Goal: Task Accomplishment & Management: Manage account settings

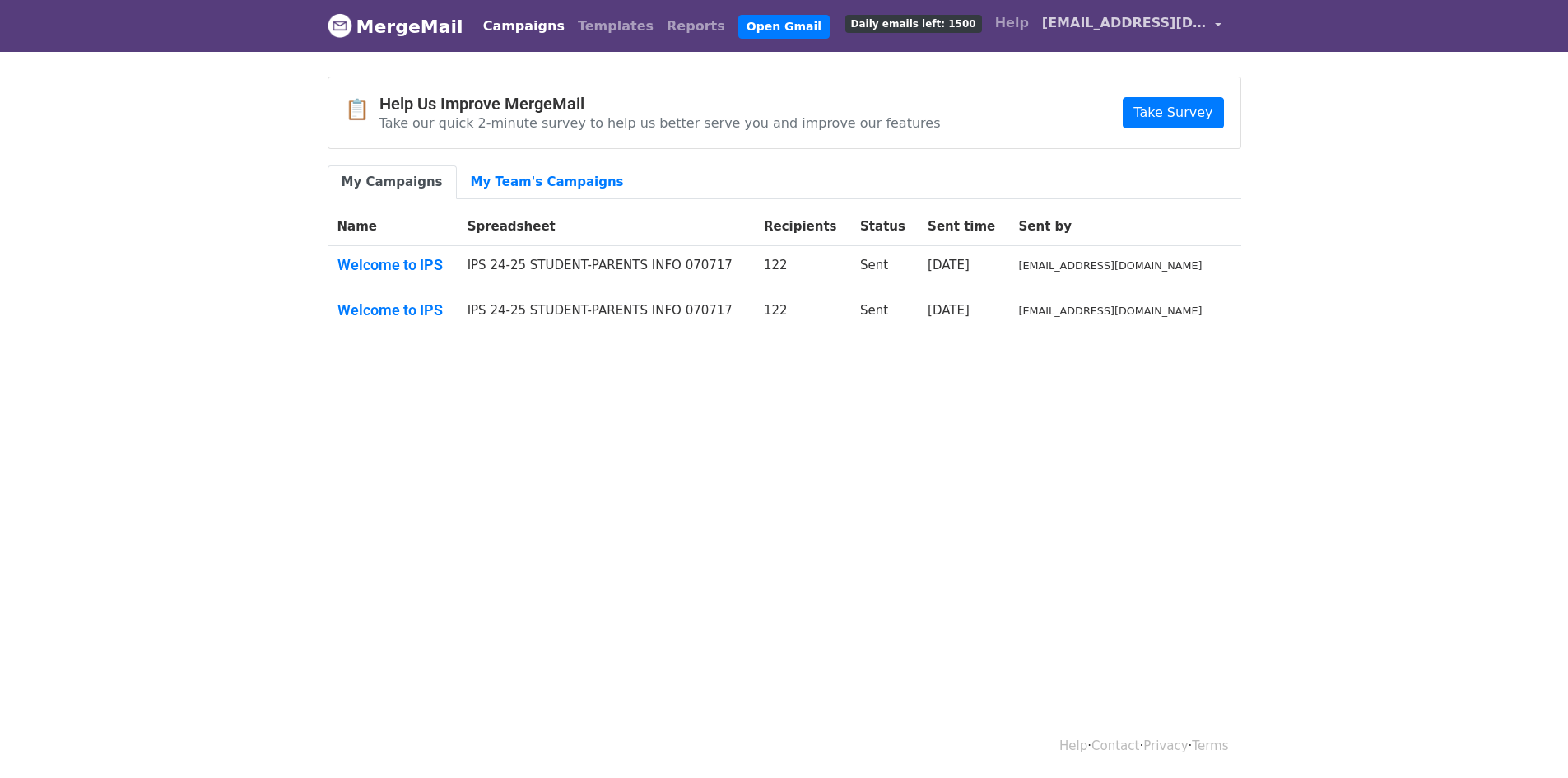
click at [1157, 27] on span "[EMAIL_ADDRESS][DOMAIN_NAME]" at bounding box center [1124, 23] width 165 height 19
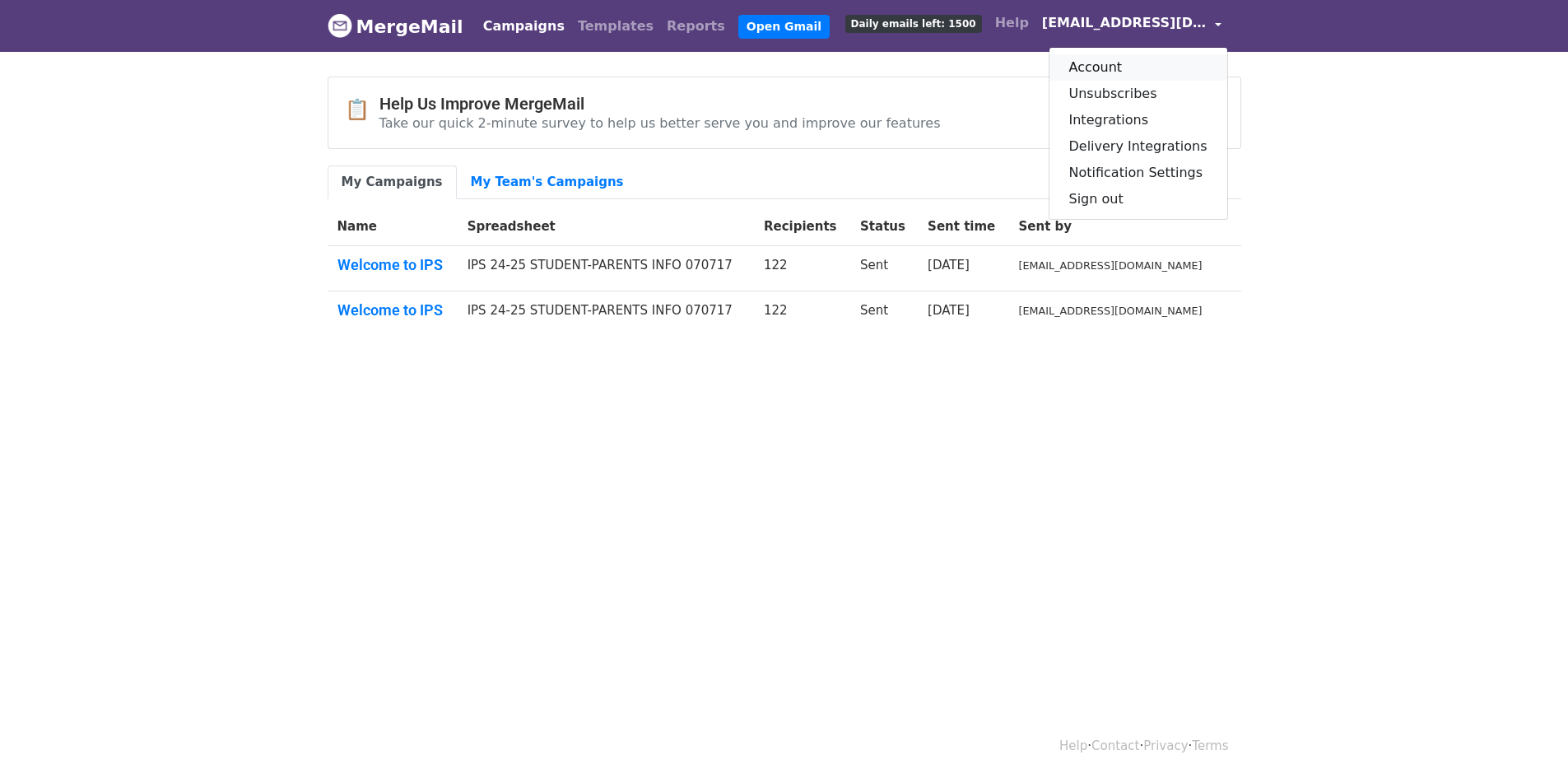
click at [1111, 63] on link "Account" at bounding box center [1138, 67] width 178 height 27
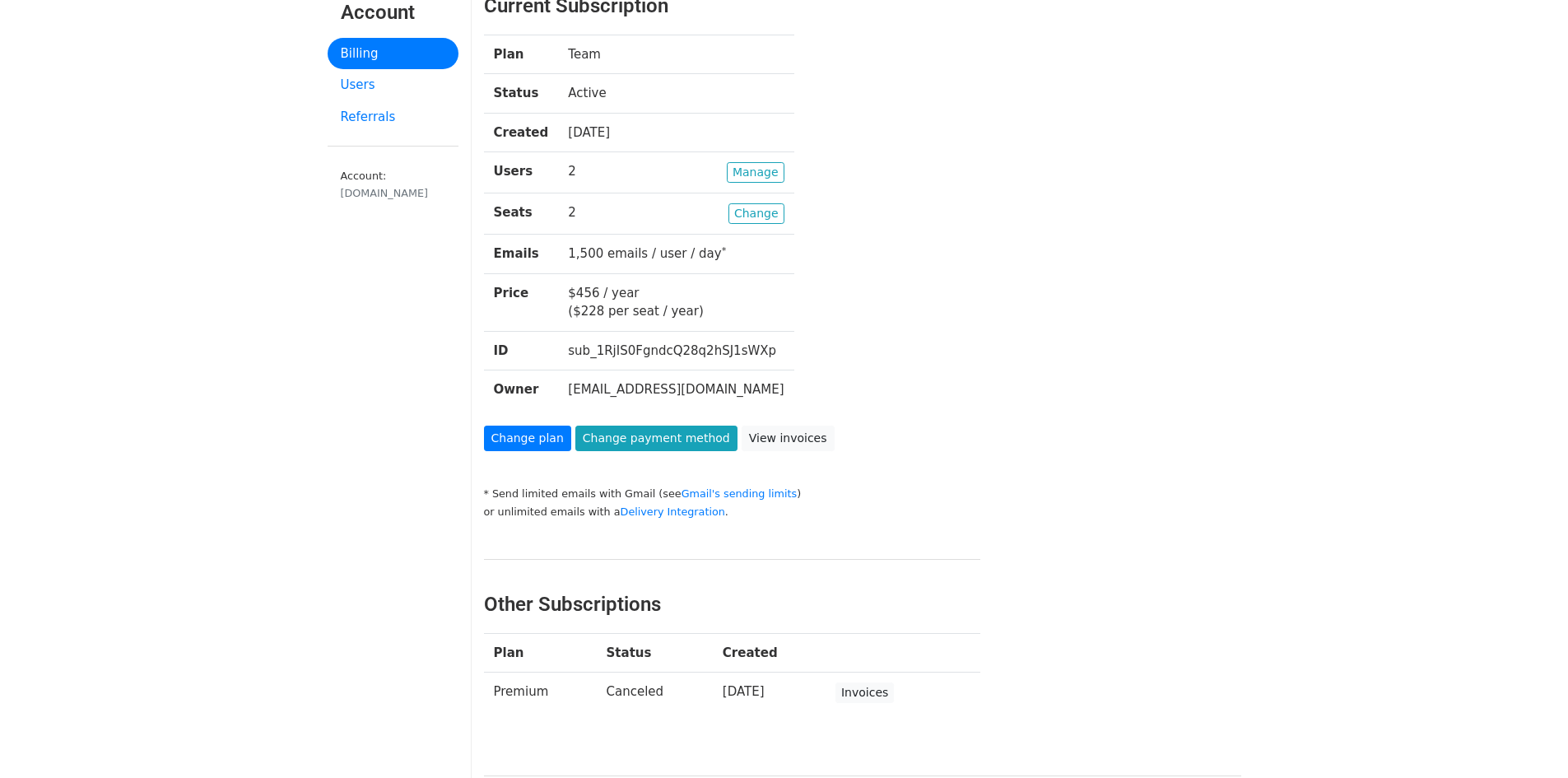
scroll to position [80, 0]
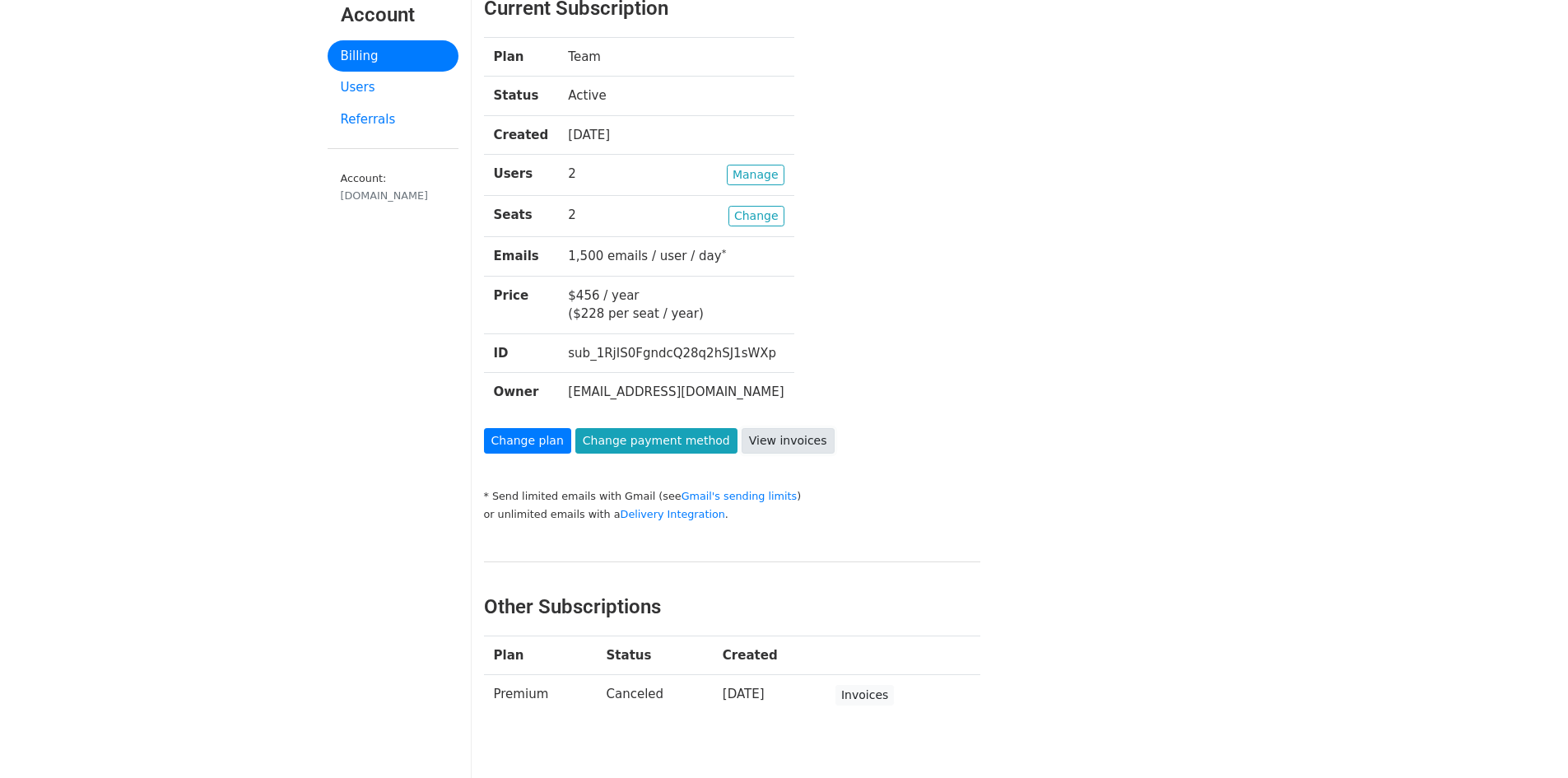
click at [757, 437] on link "View invoices" at bounding box center [788, 441] width 93 height 26
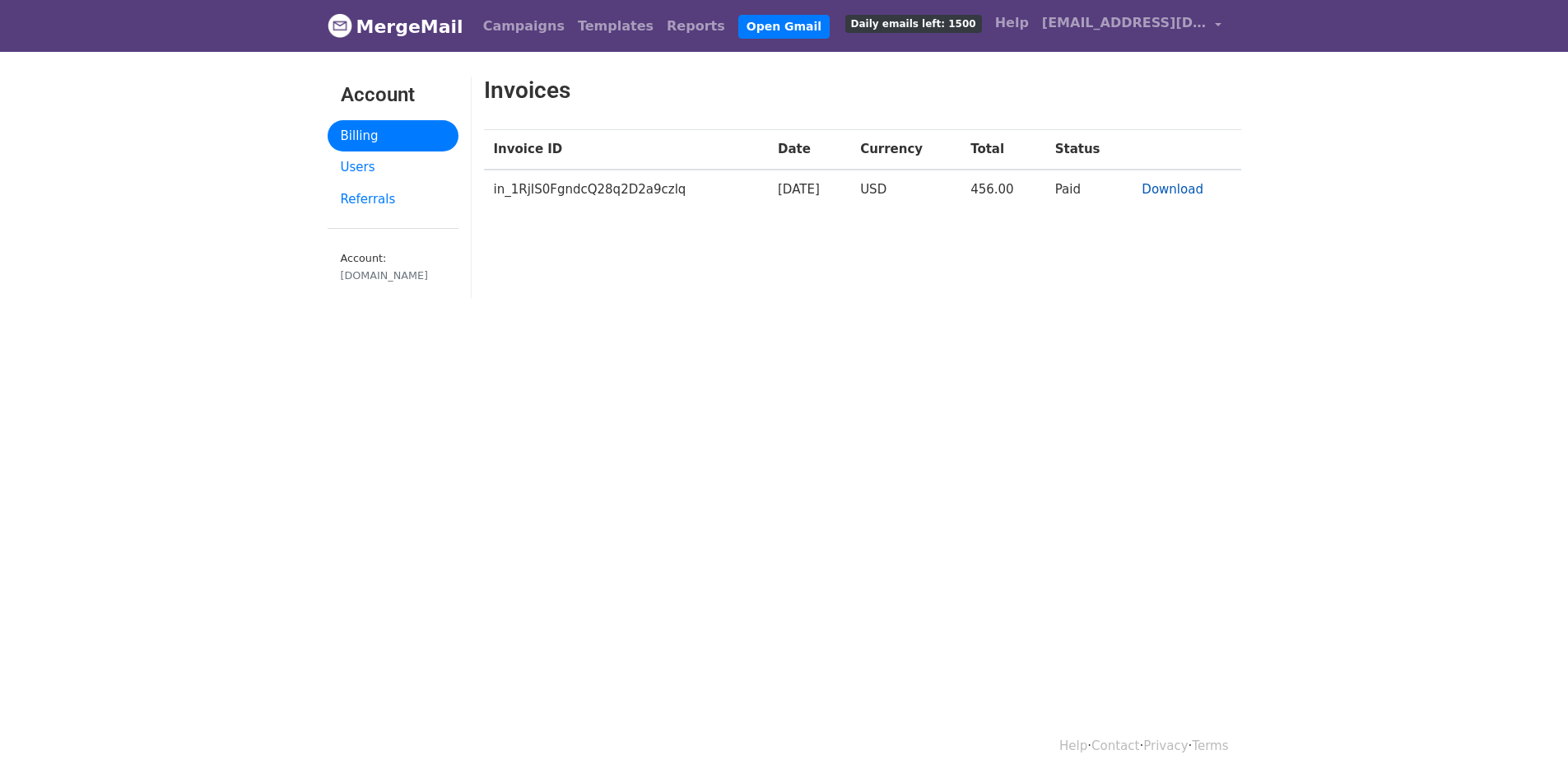
click at [1176, 194] on link "Download" at bounding box center [1172, 189] width 62 height 15
click at [347, 159] on link "Users" at bounding box center [393, 167] width 131 height 32
